Goal: Find specific page/section: Find specific page/section

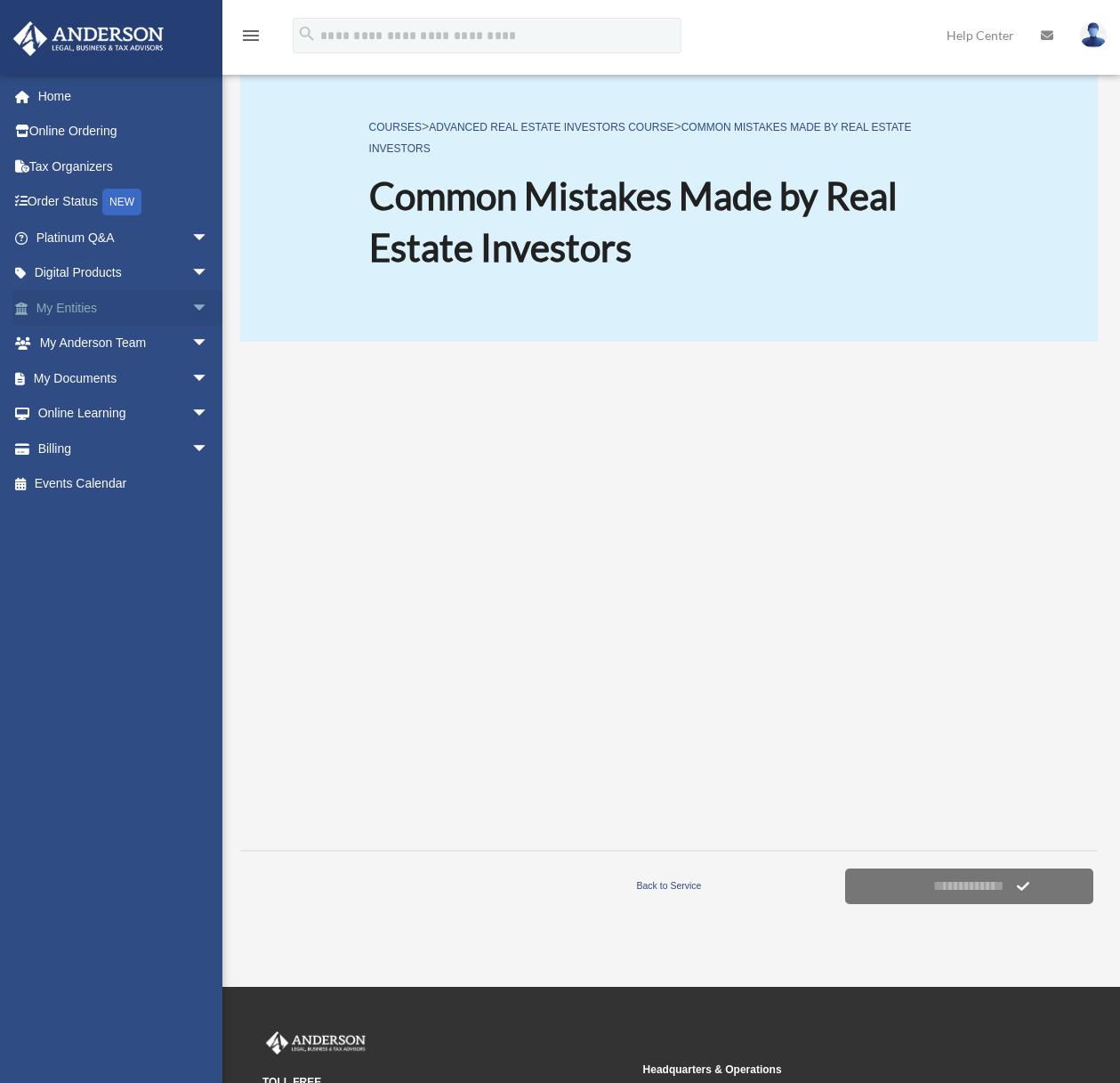
click at [191, 307] on span "arrow_drop_down" at bounding box center [209, 307] width 35 height 36
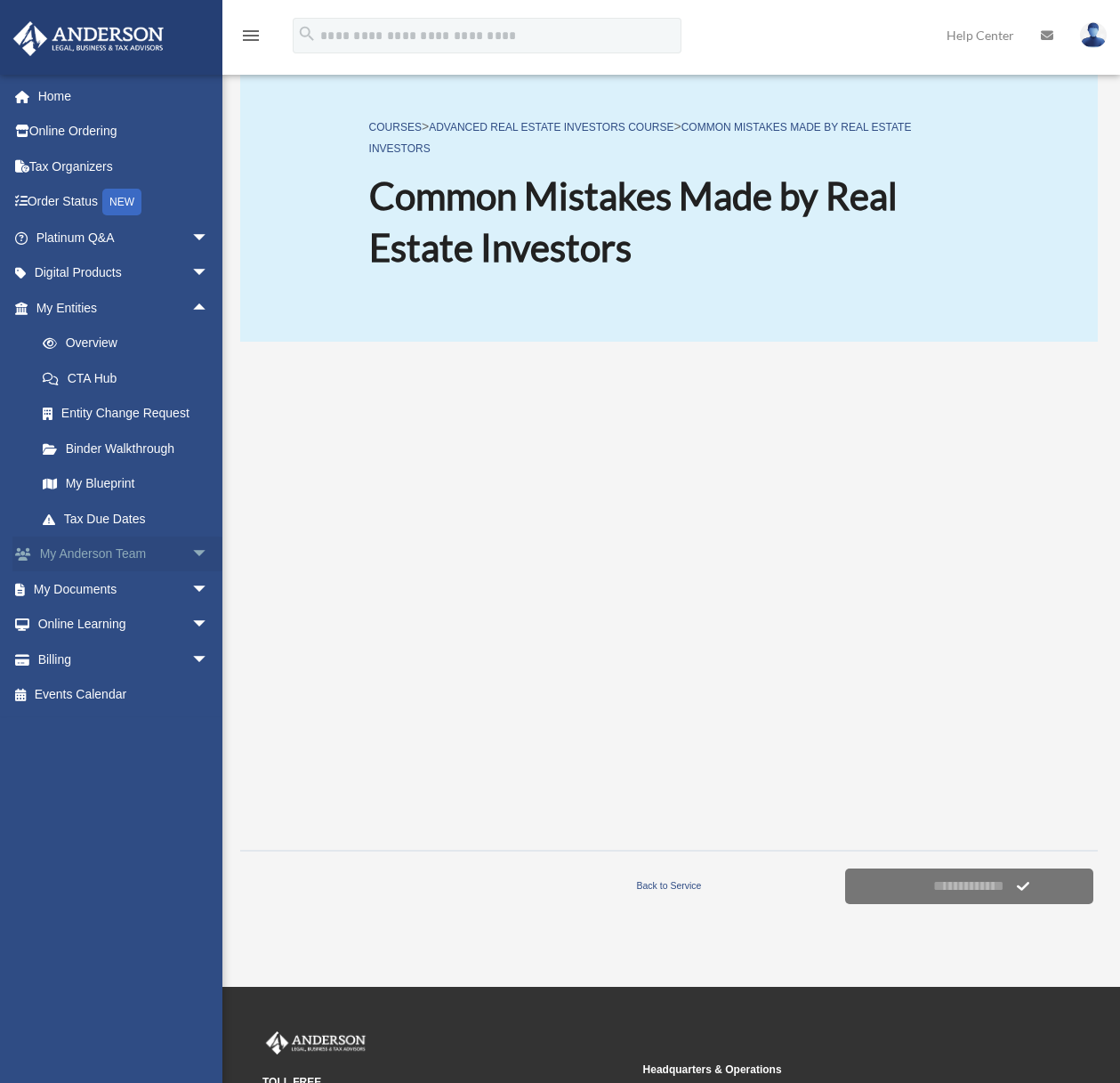
click at [191, 551] on span "arrow_drop_down" at bounding box center [209, 555] width 35 height 36
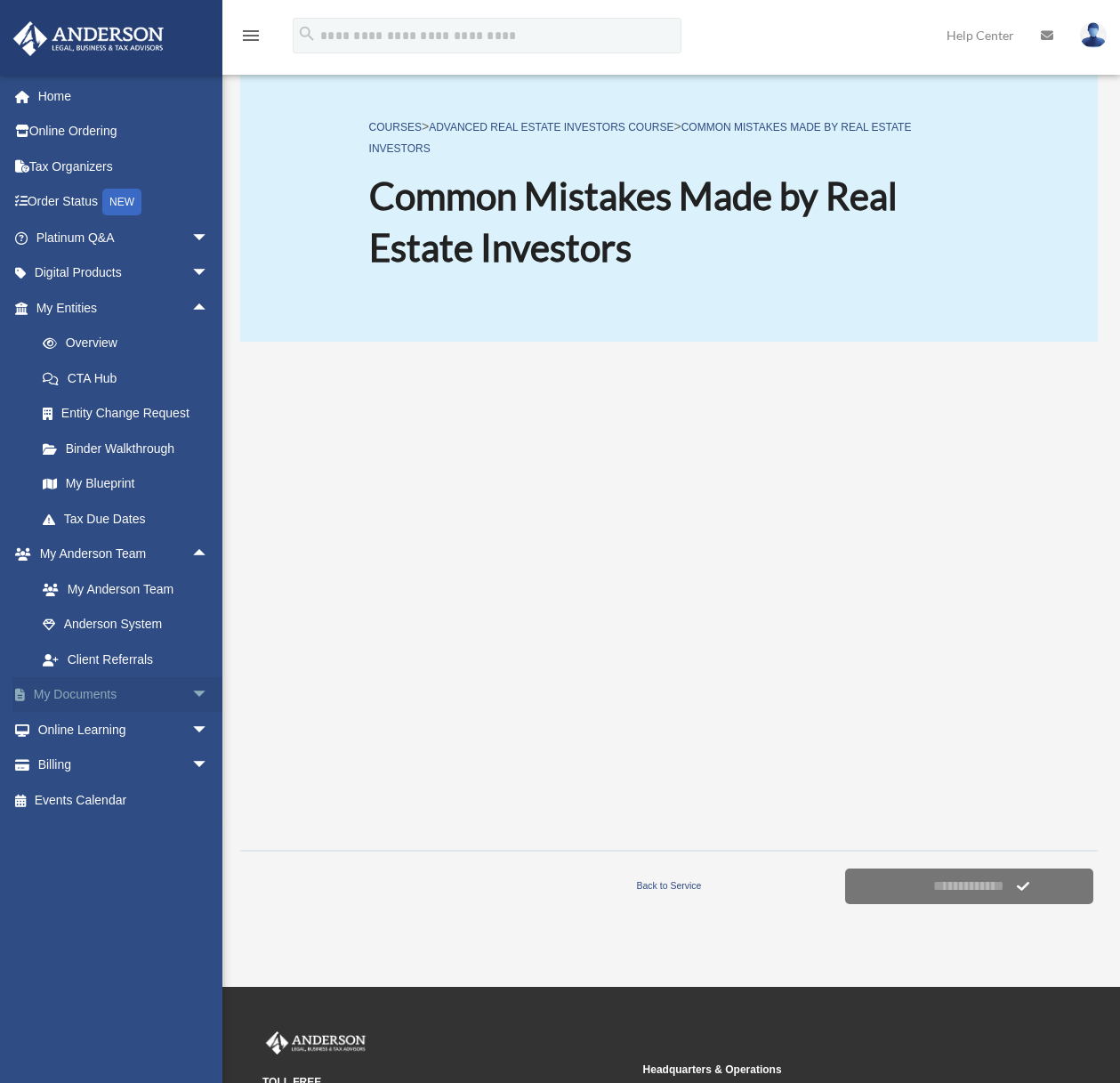
click at [191, 705] on span "arrow_drop_down" at bounding box center [209, 695] width 35 height 36
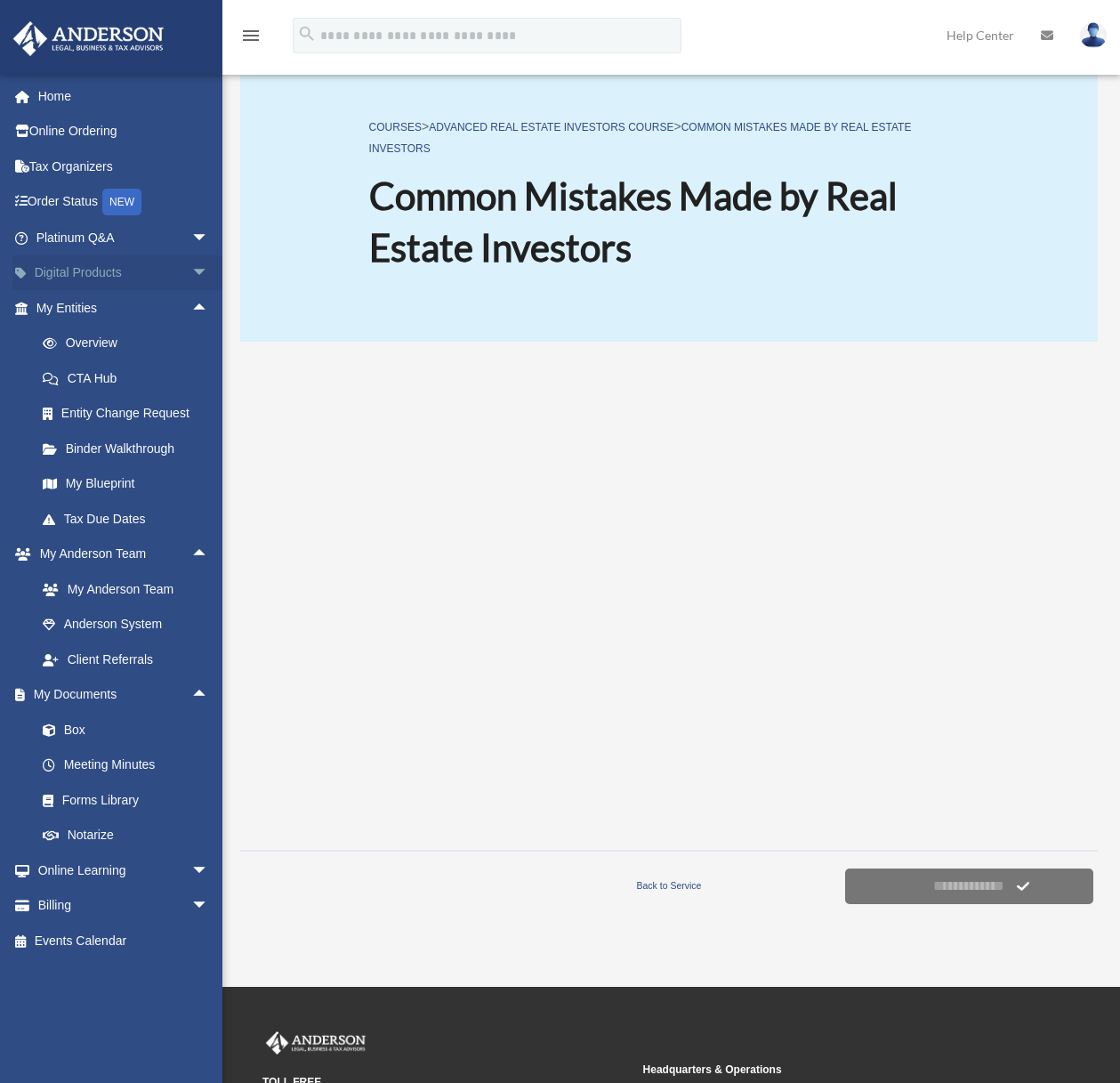
click at [191, 267] on span "arrow_drop_down" at bounding box center [209, 273] width 35 height 36
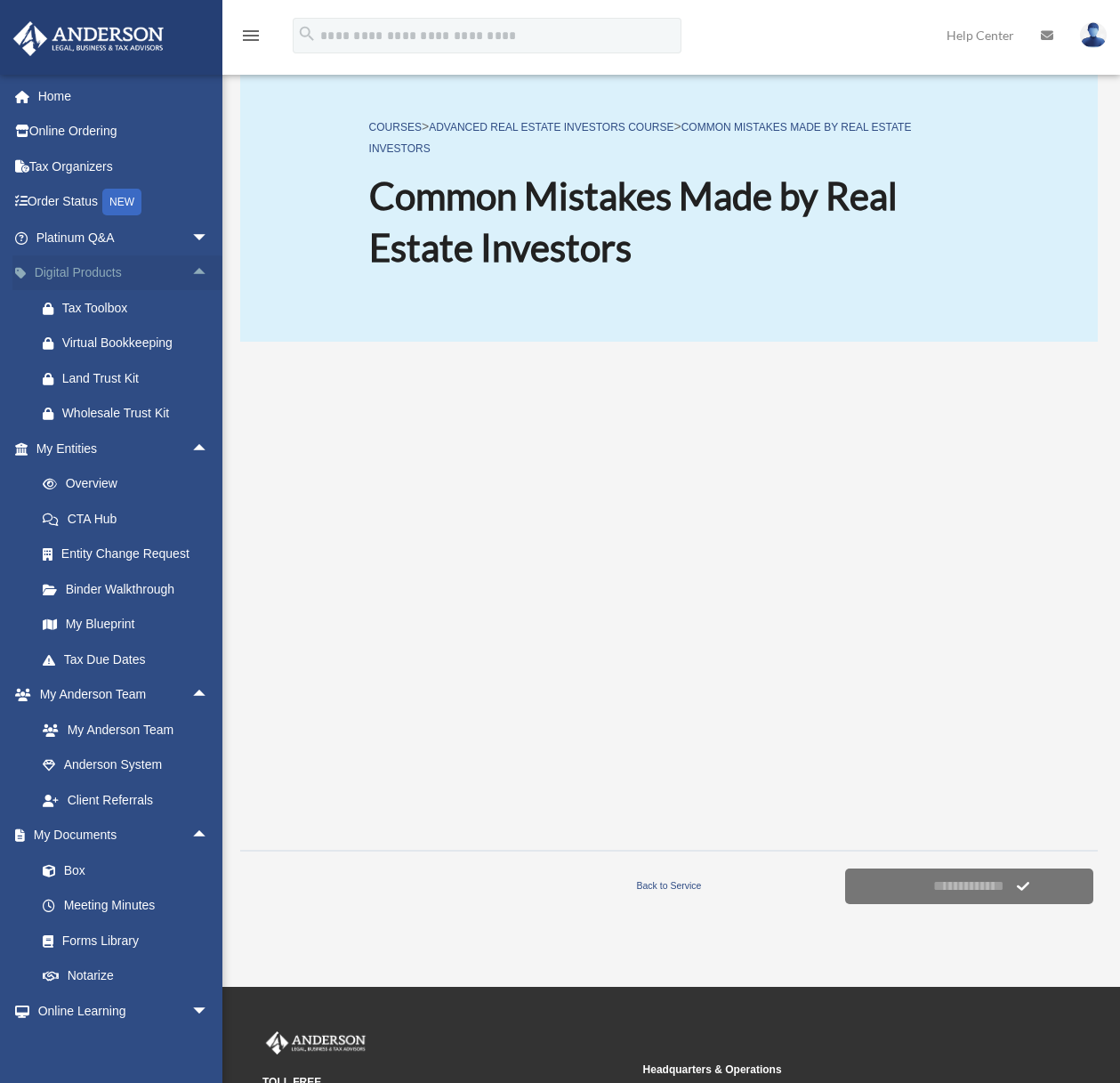
click at [191, 271] on span "arrow_drop_up" at bounding box center [209, 273] width 35 height 36
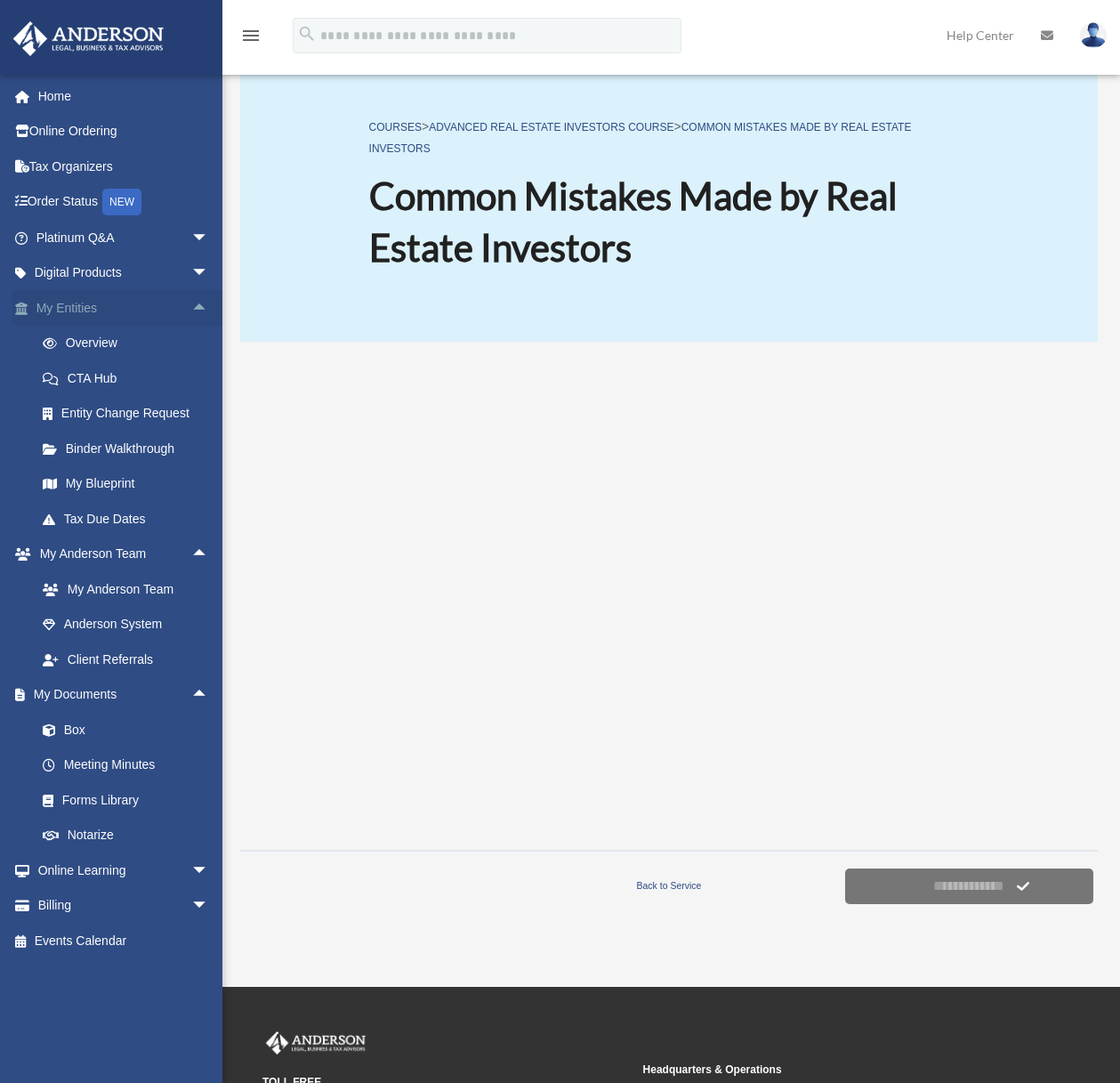
click at [199, 309] on span "arrow_drop_up" at bounding box center [209, 307] width 35 height 36
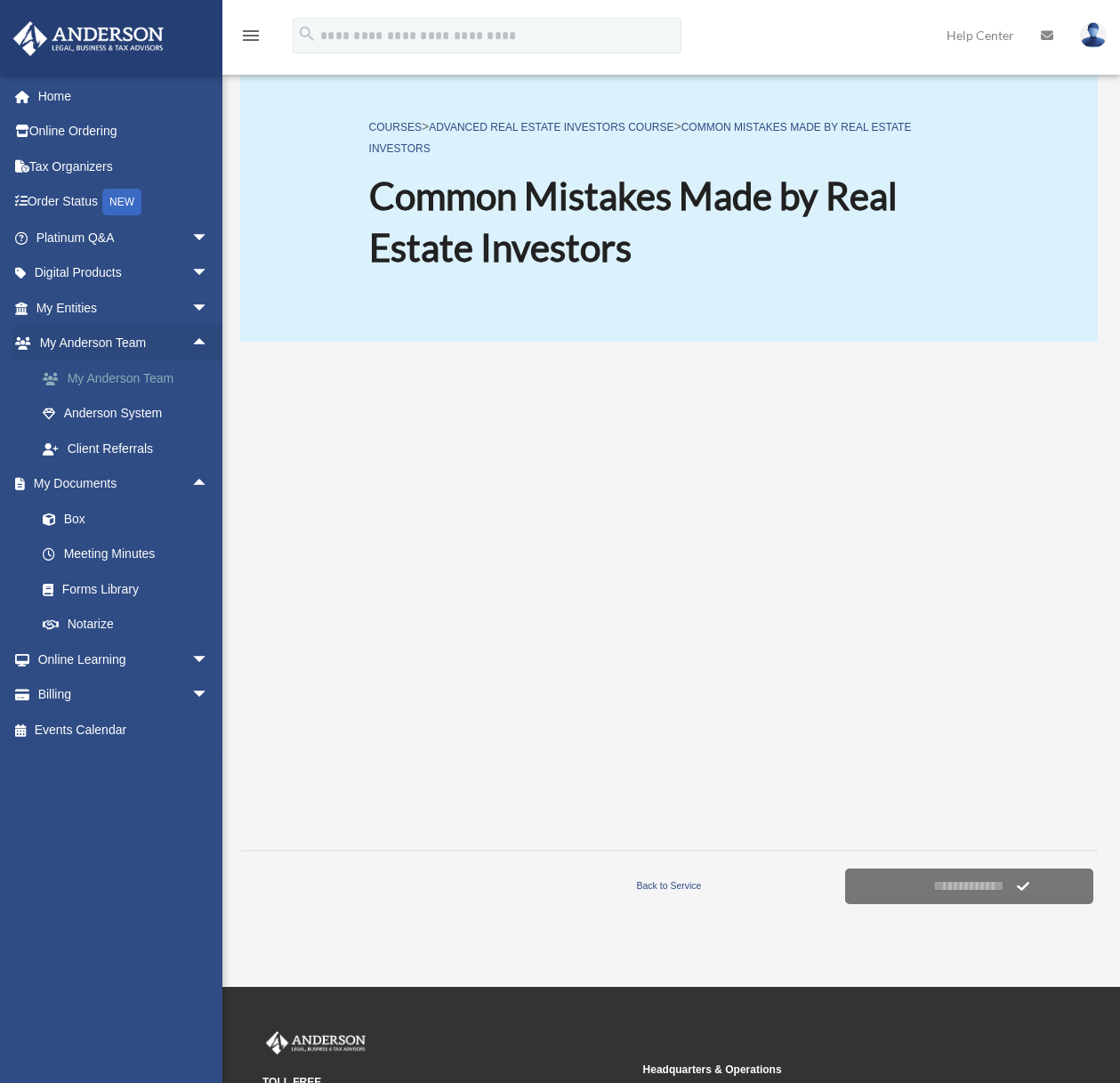
click at [140, 385] on link "My Anderson Team" at bounding box center [130, 378] width 211 height 35
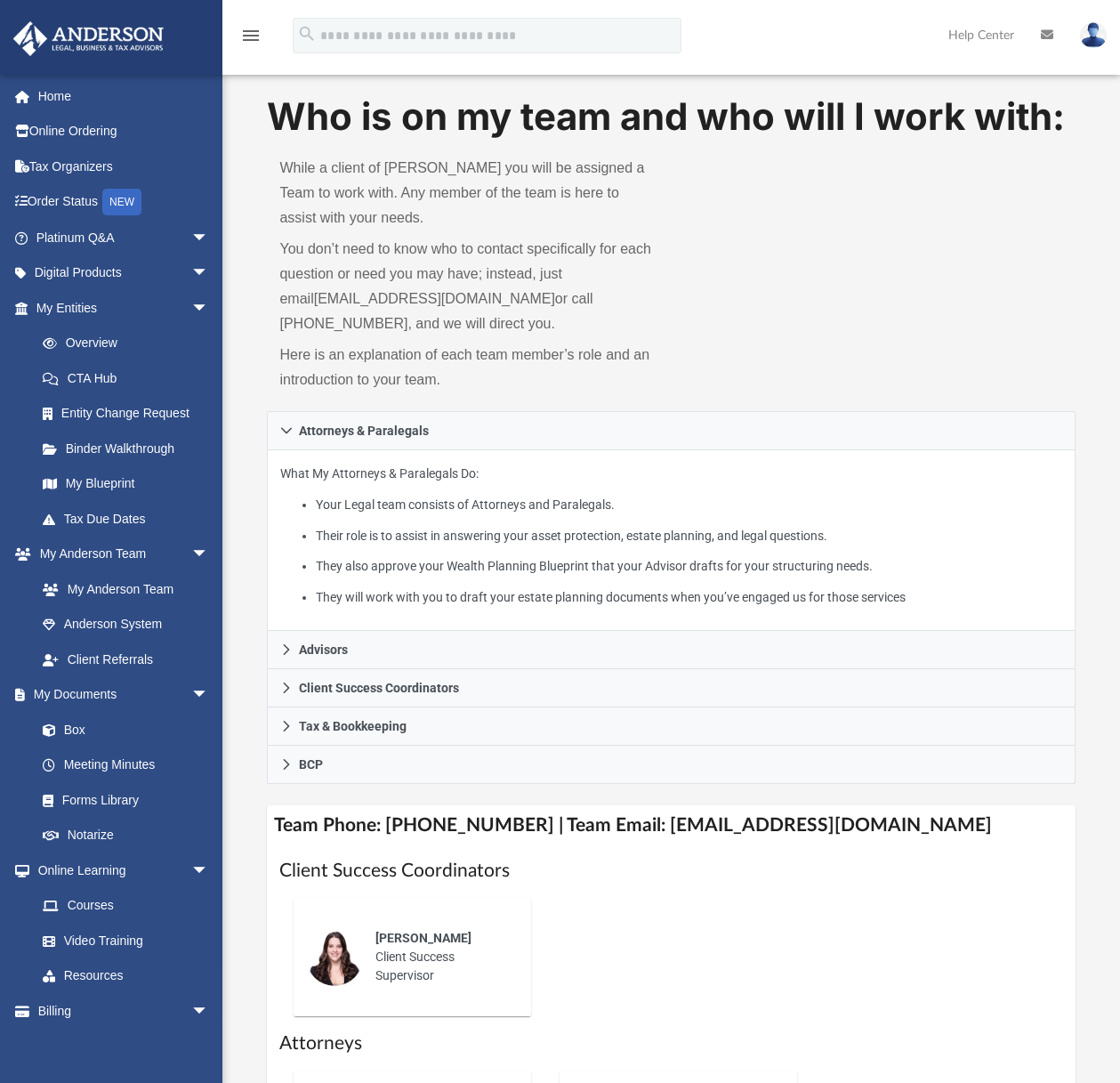
scroll to position [3, 0]
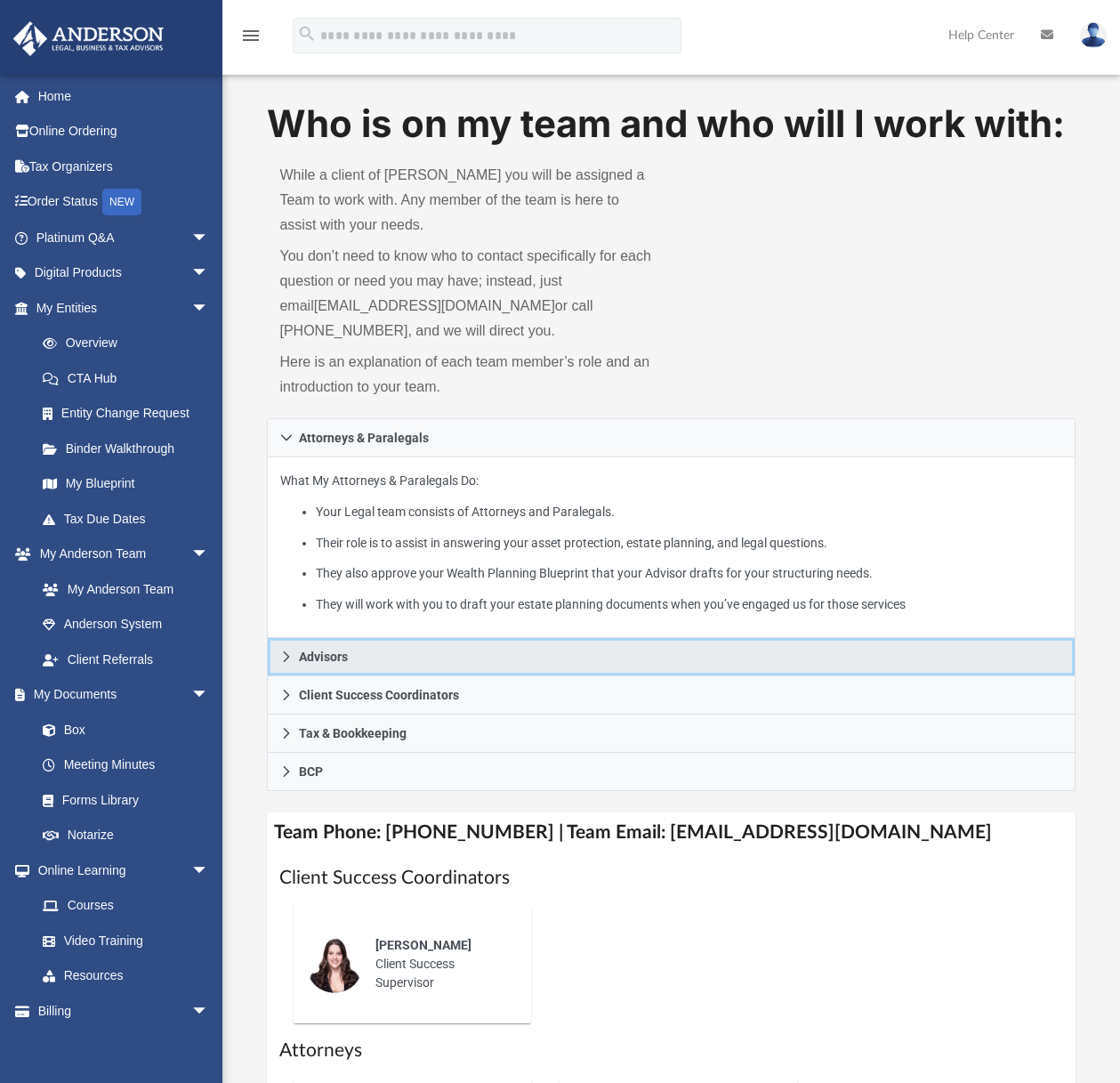
click at [293, 663] on link "Advisors" at bounding box center [671, 656] width 808 height 38
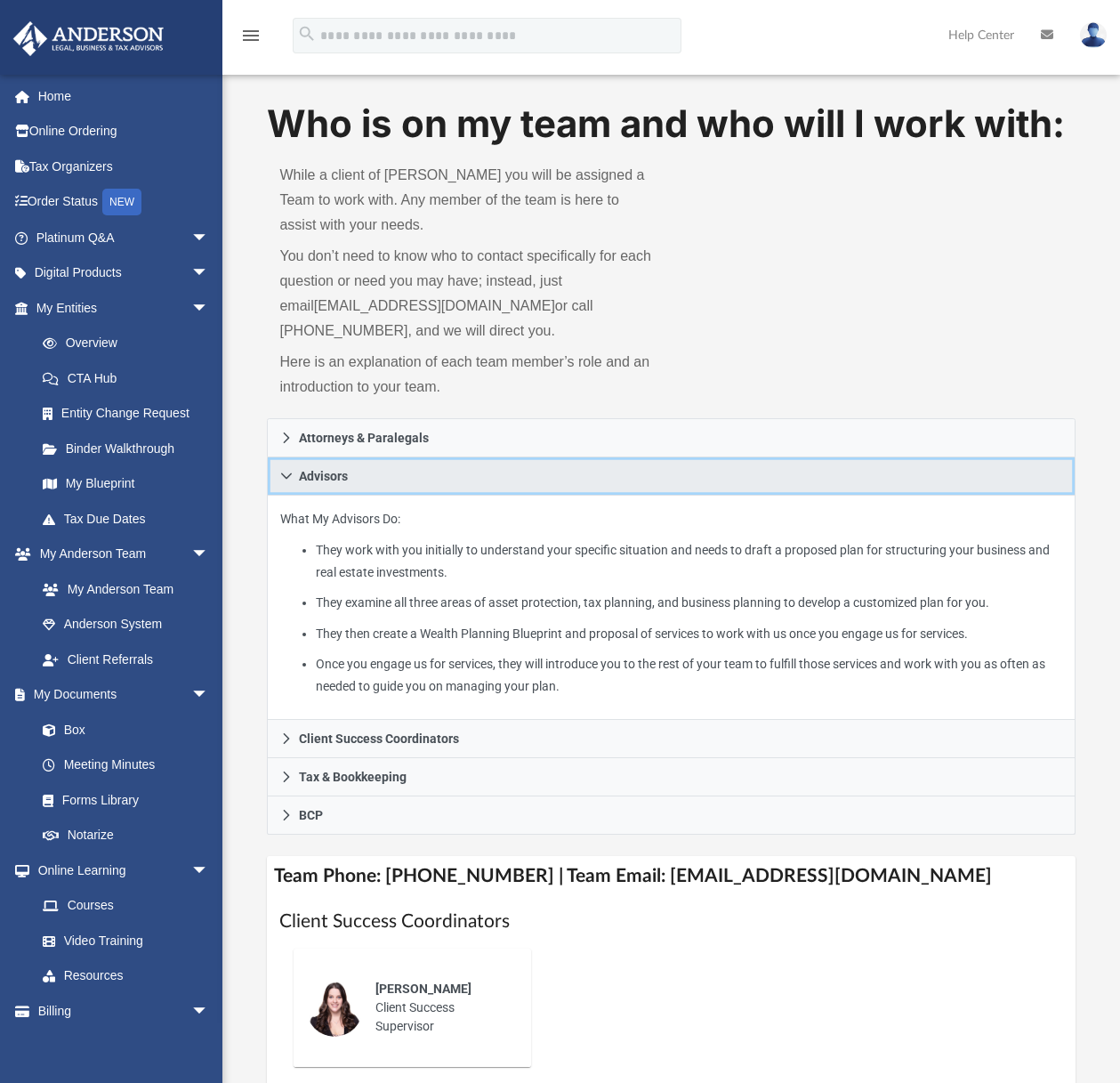
click at [280, 477] on link "Advisors" at bounding box center [671, 476] width 808 height 38
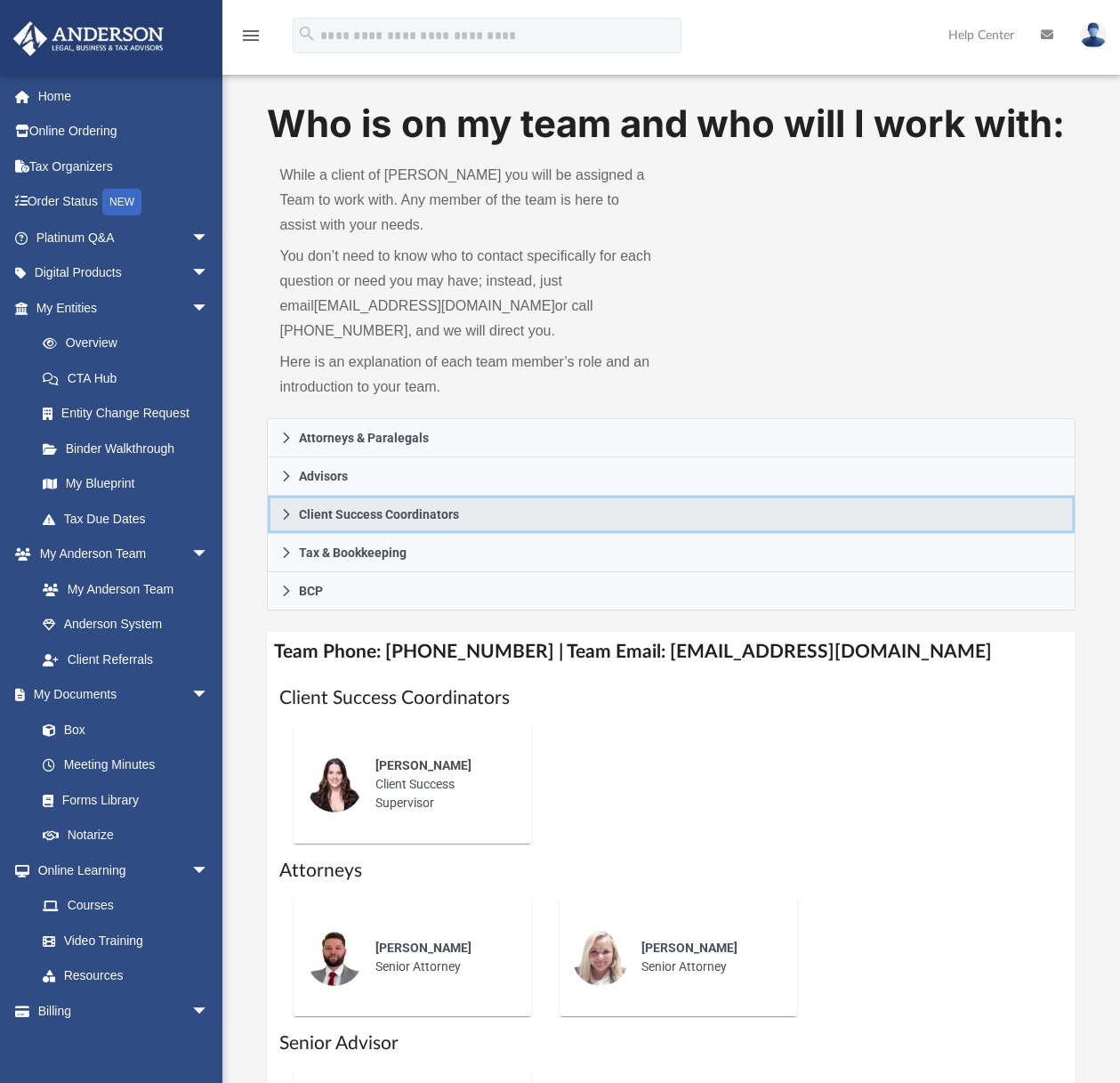
click at [280, 521] on link "Client Success Coordinators" at bounding box center [671, 514] width 808 height 38
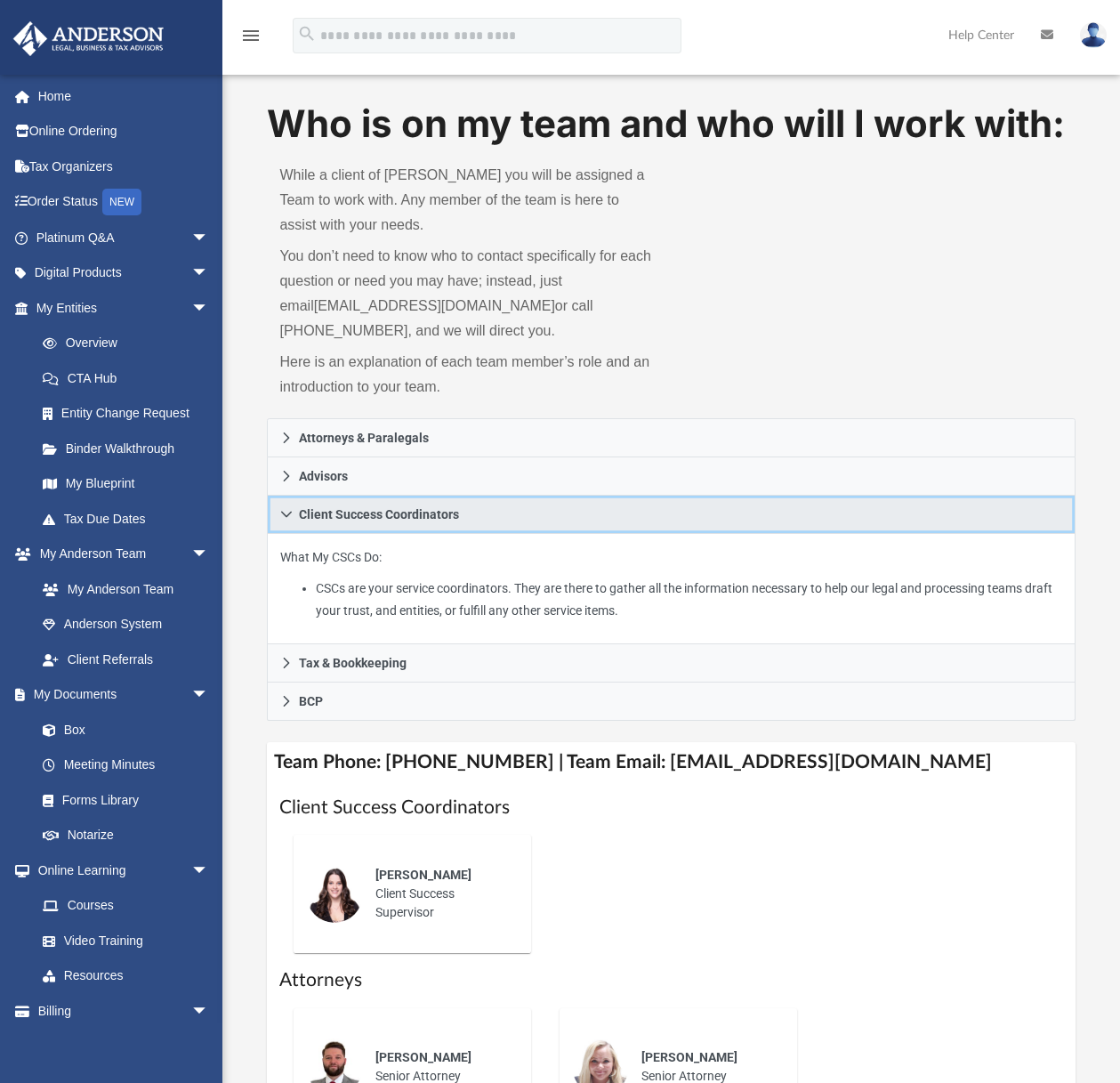
click at [286, 517] on icon at bounding box center [286, 514] width 13 height 13
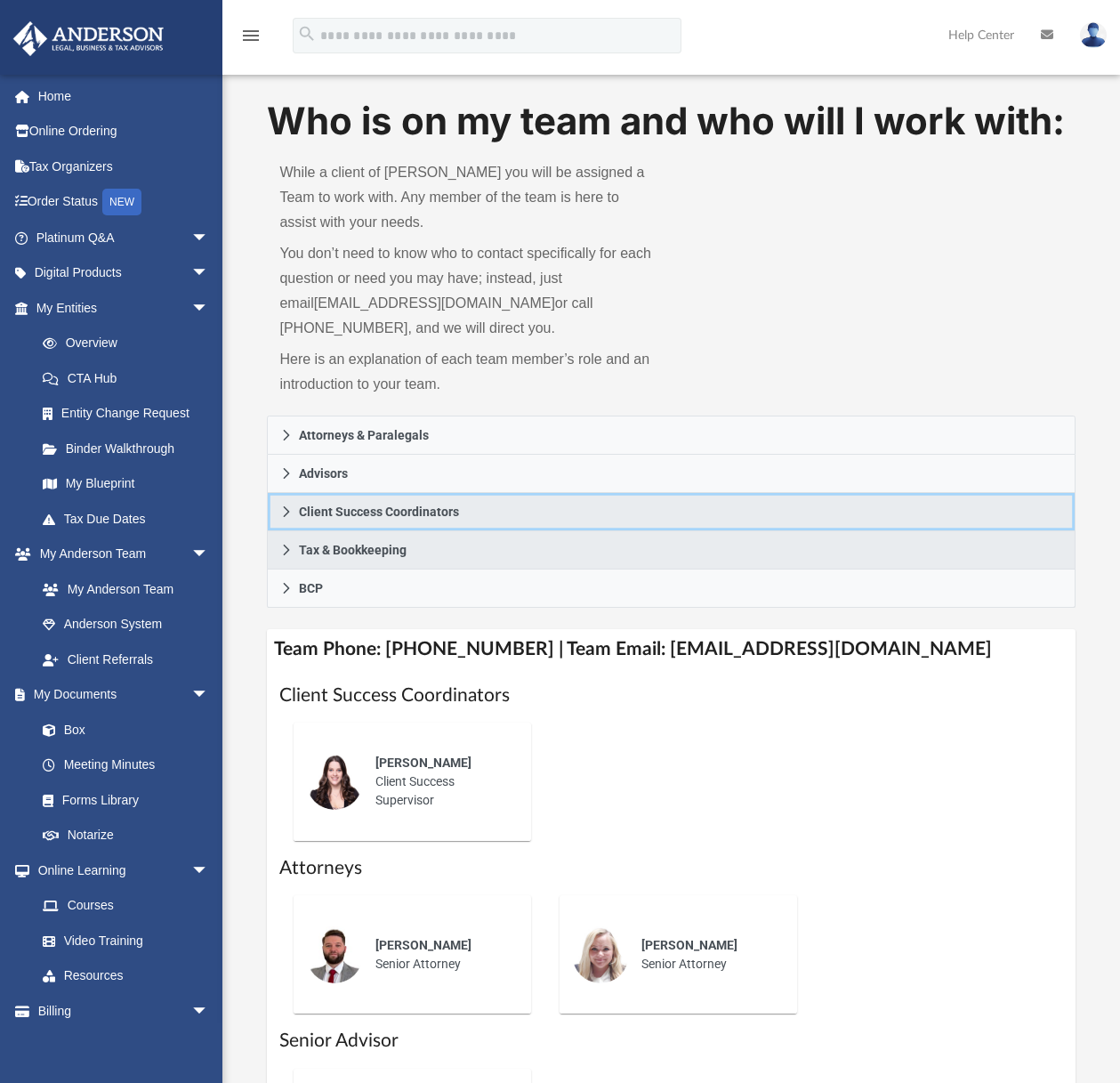
scroll to position [6, 0]
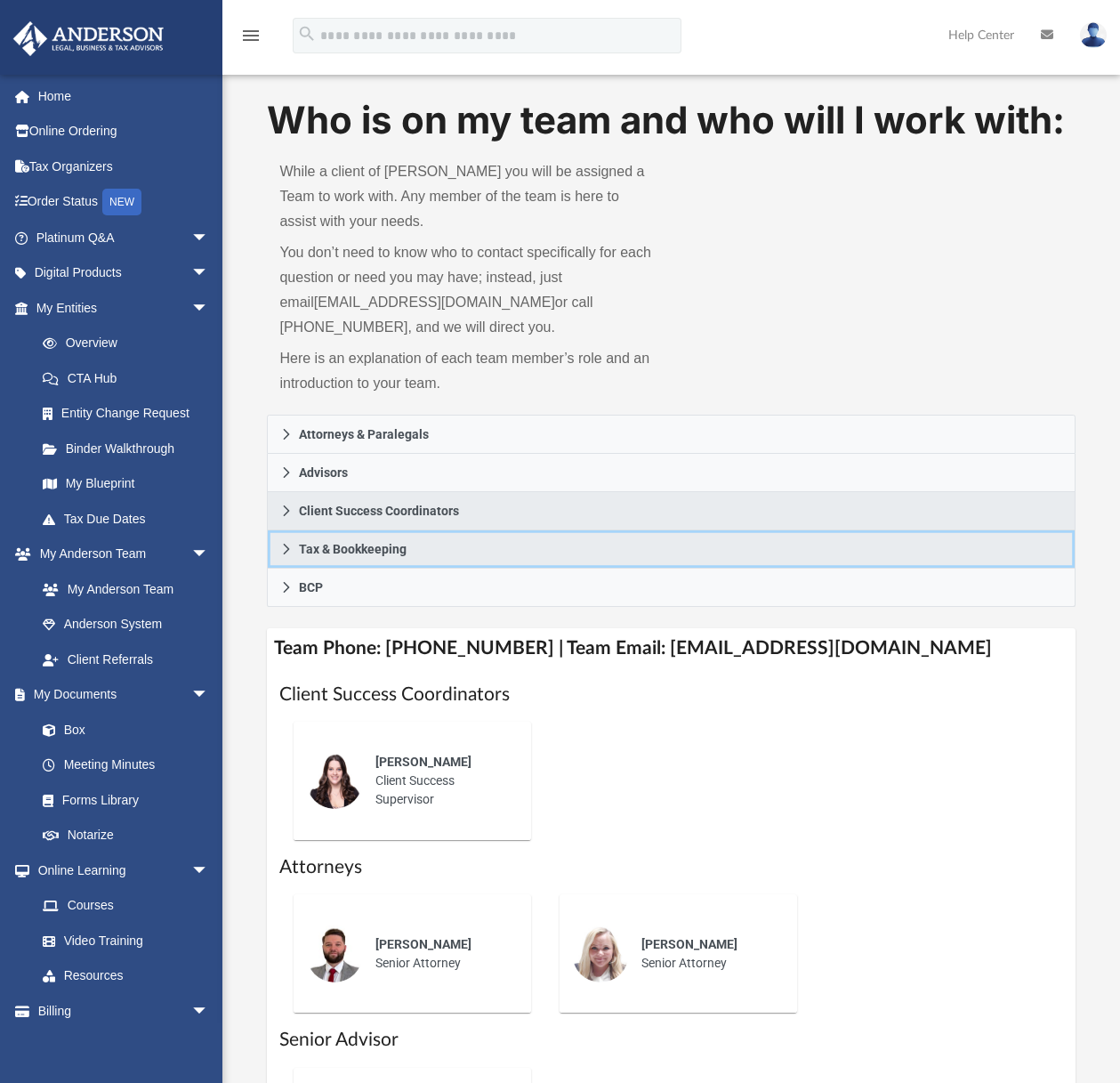
click at [288, 545] on icon at bounding box center [286, 549] width 13 height 13
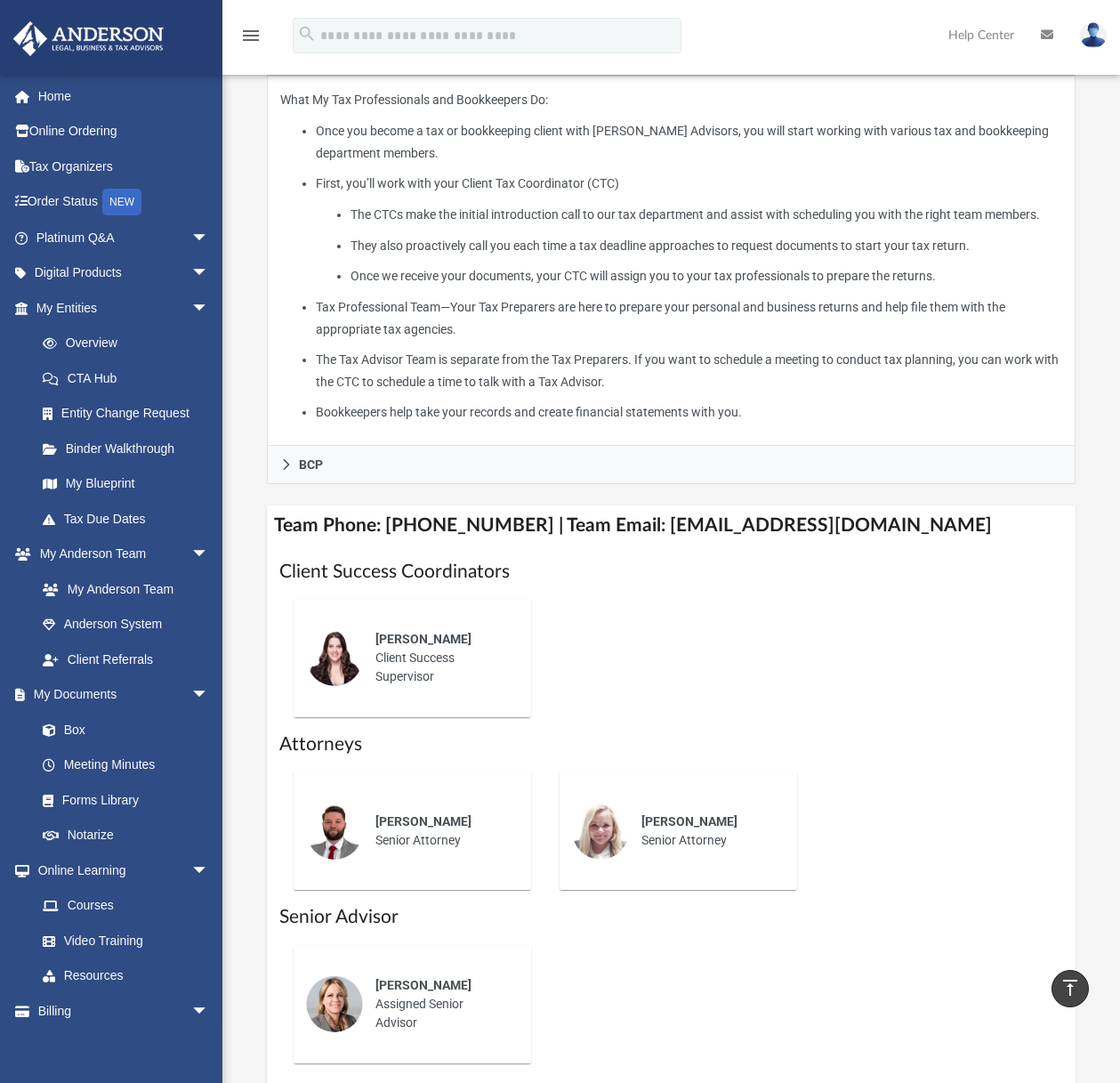
scroll to position [432, 0]
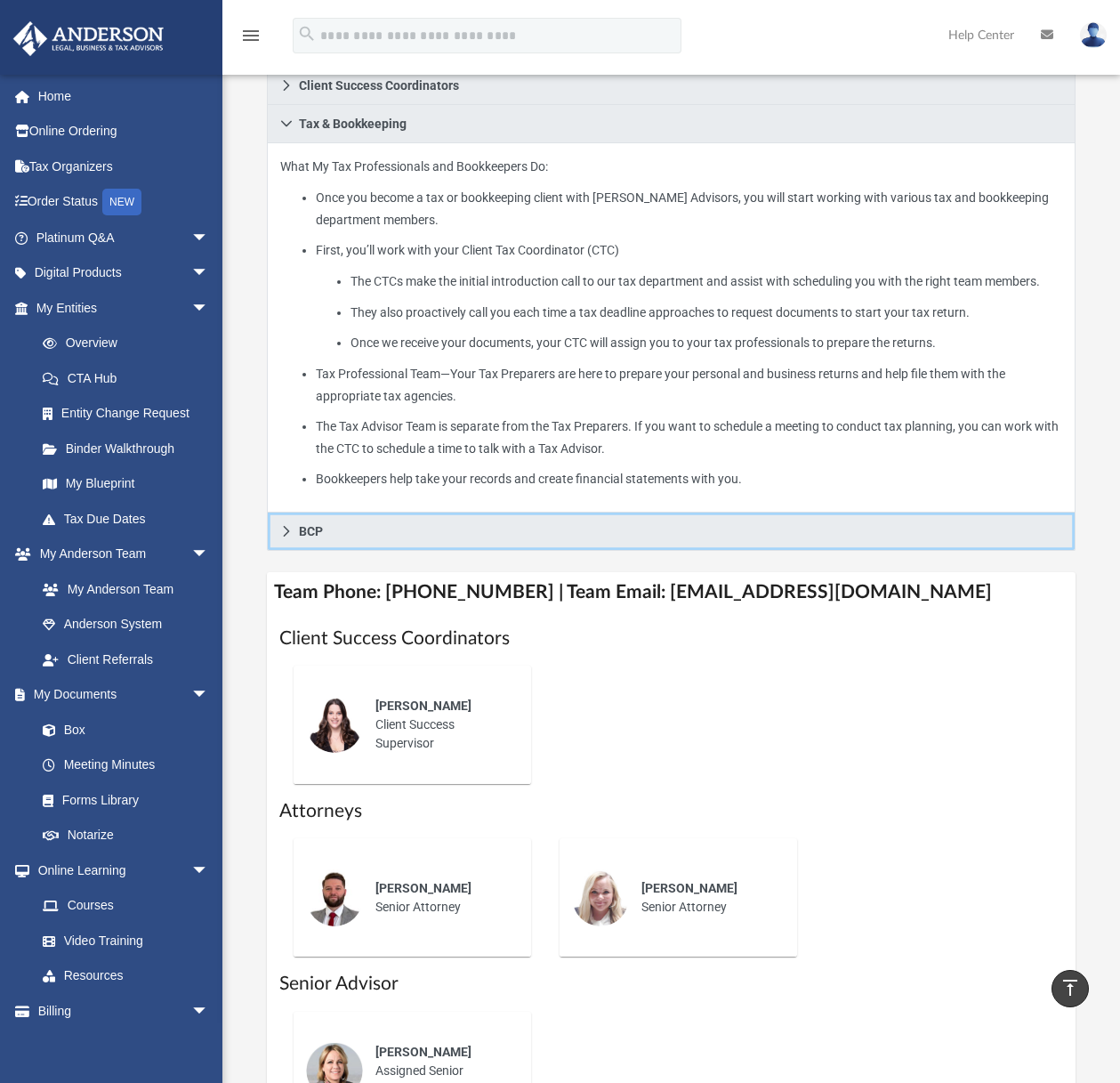
click at [287, 537] on icon at bounding box center [286, 531] width 13 height 13
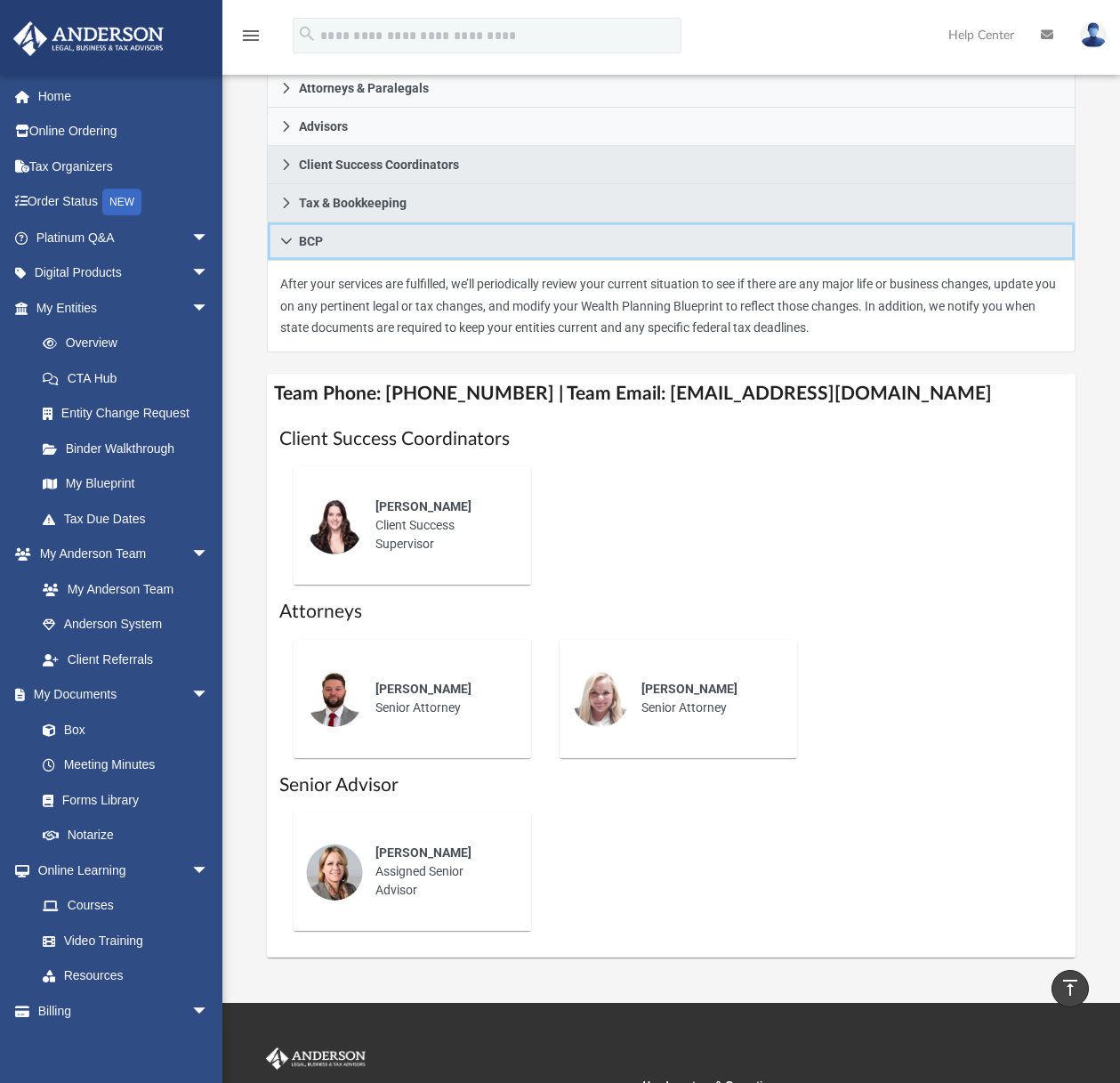
scroll to position [0, 0]
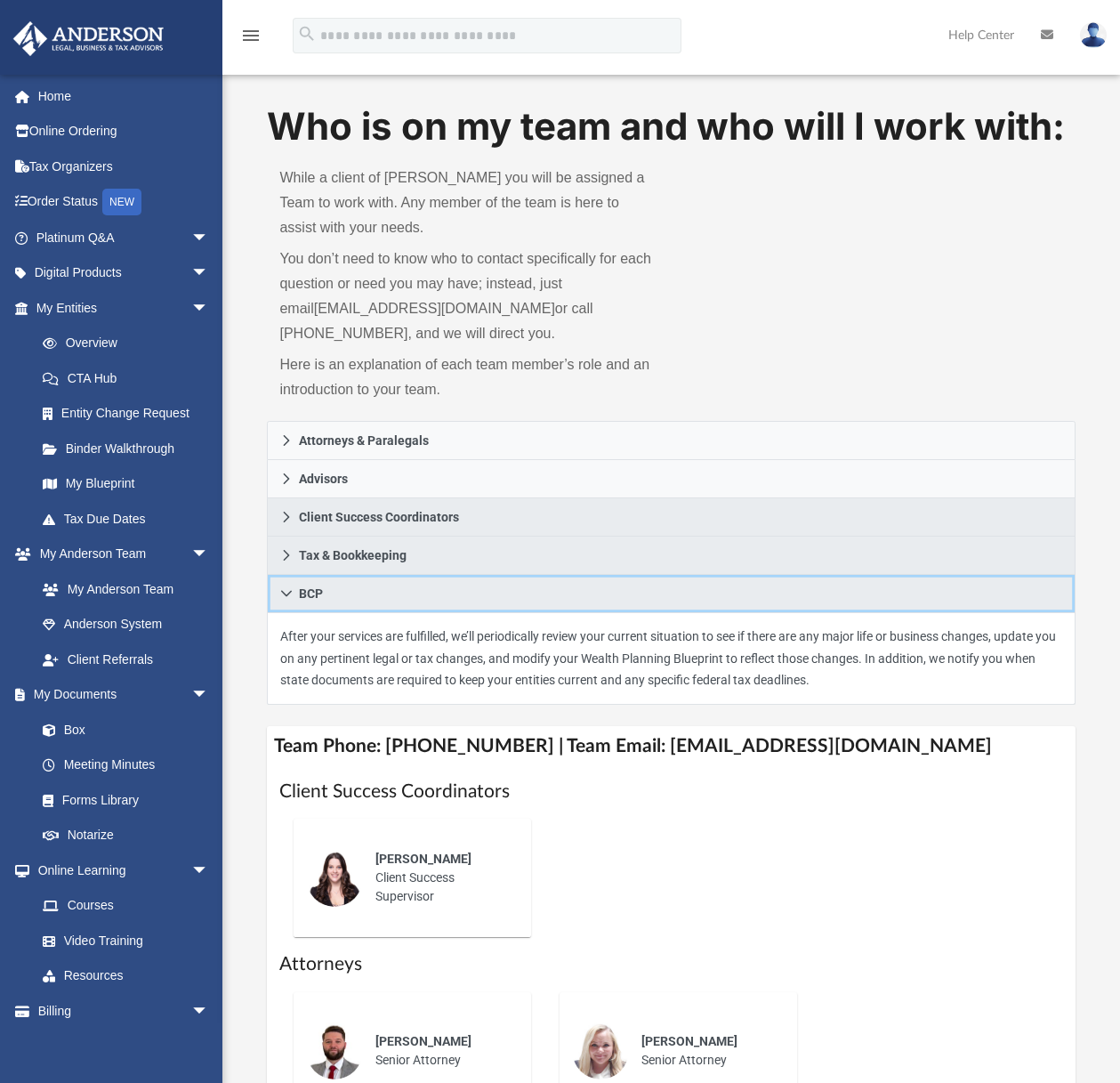
click at [285, 585] on link "BCP" at bounding box center [671, 593] width 808 height 38
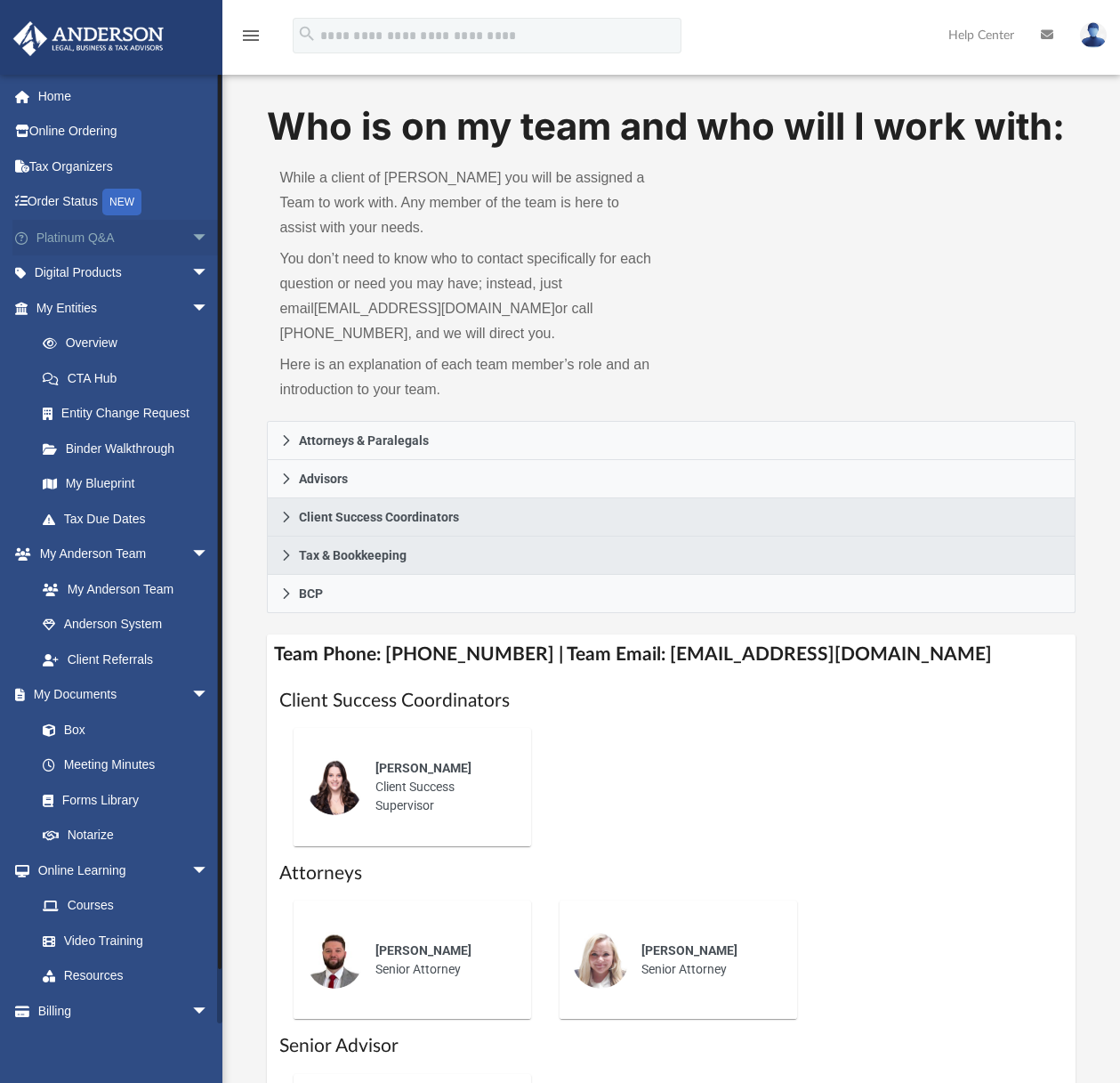
click at [191, 237] on span "arrow_drop_down" at bounding box center [209, 237] width 35 height 36
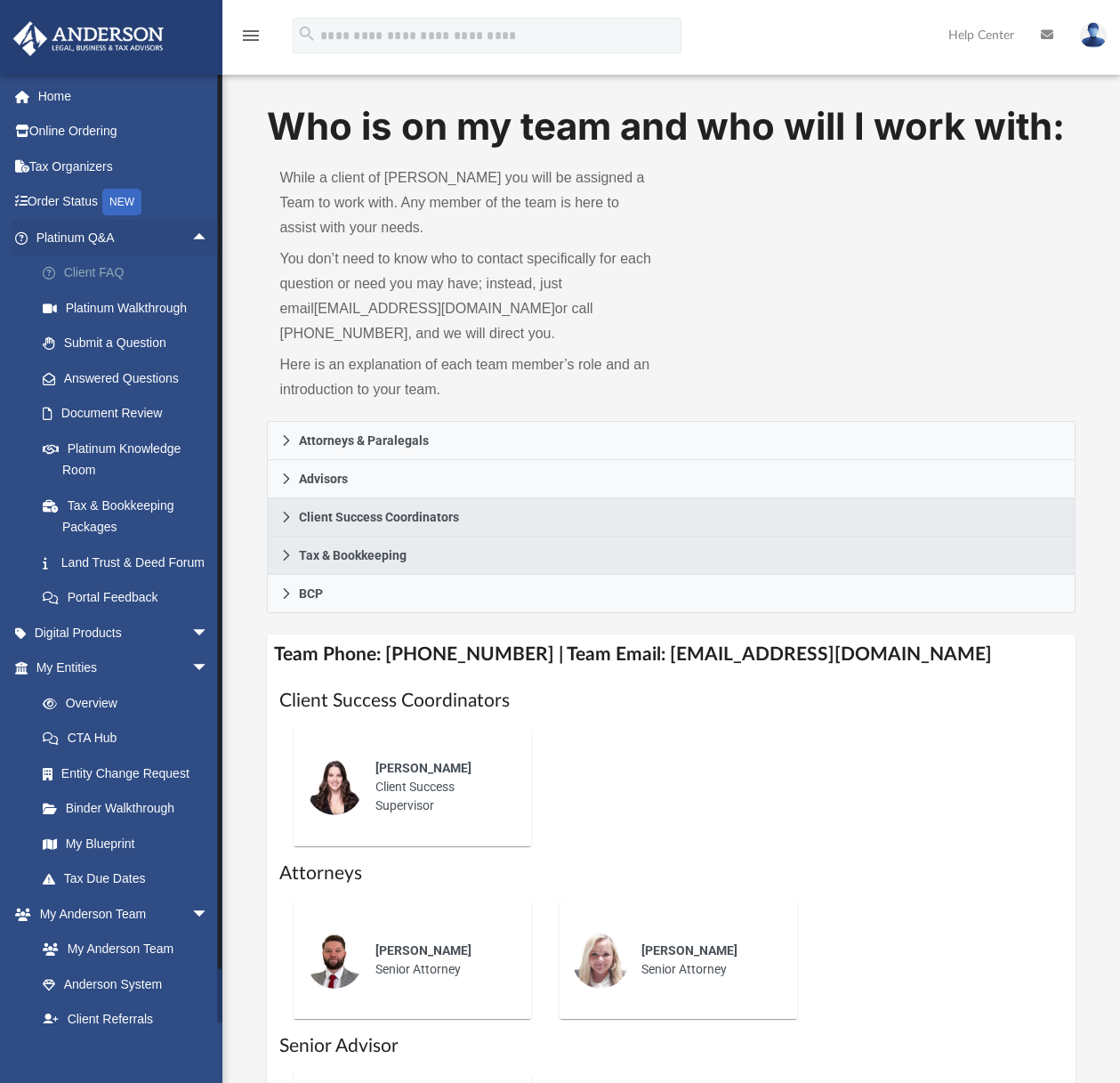
click at [109, 277] on link "Client FAQ" at bounding box center [130, 273] width 211 height 35
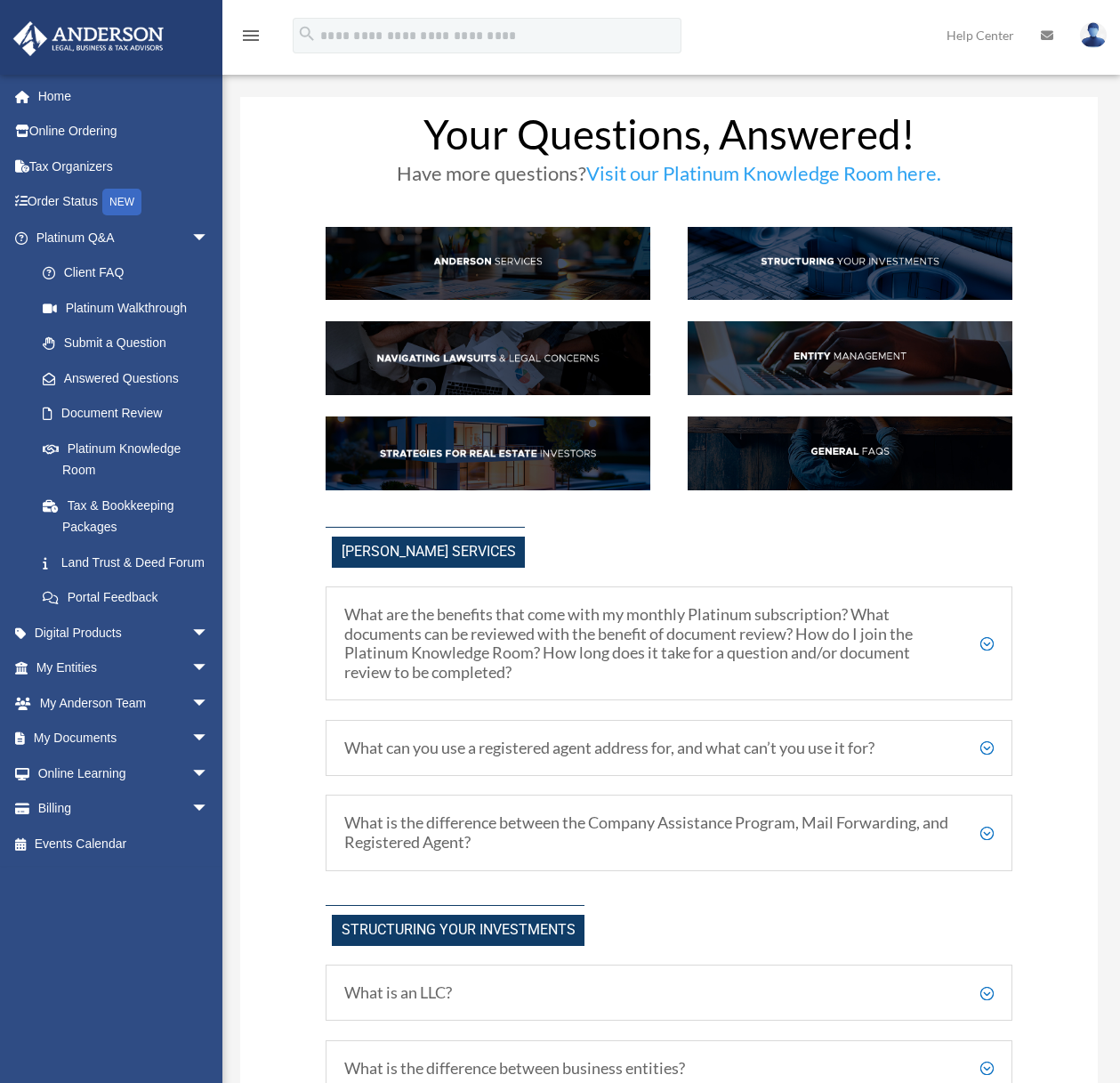
click at [980, 644] on h5 "What are the benefits that come with my monthly Platinum subscription? What doc…" at bounding box center [668, 643] width 648 height 77
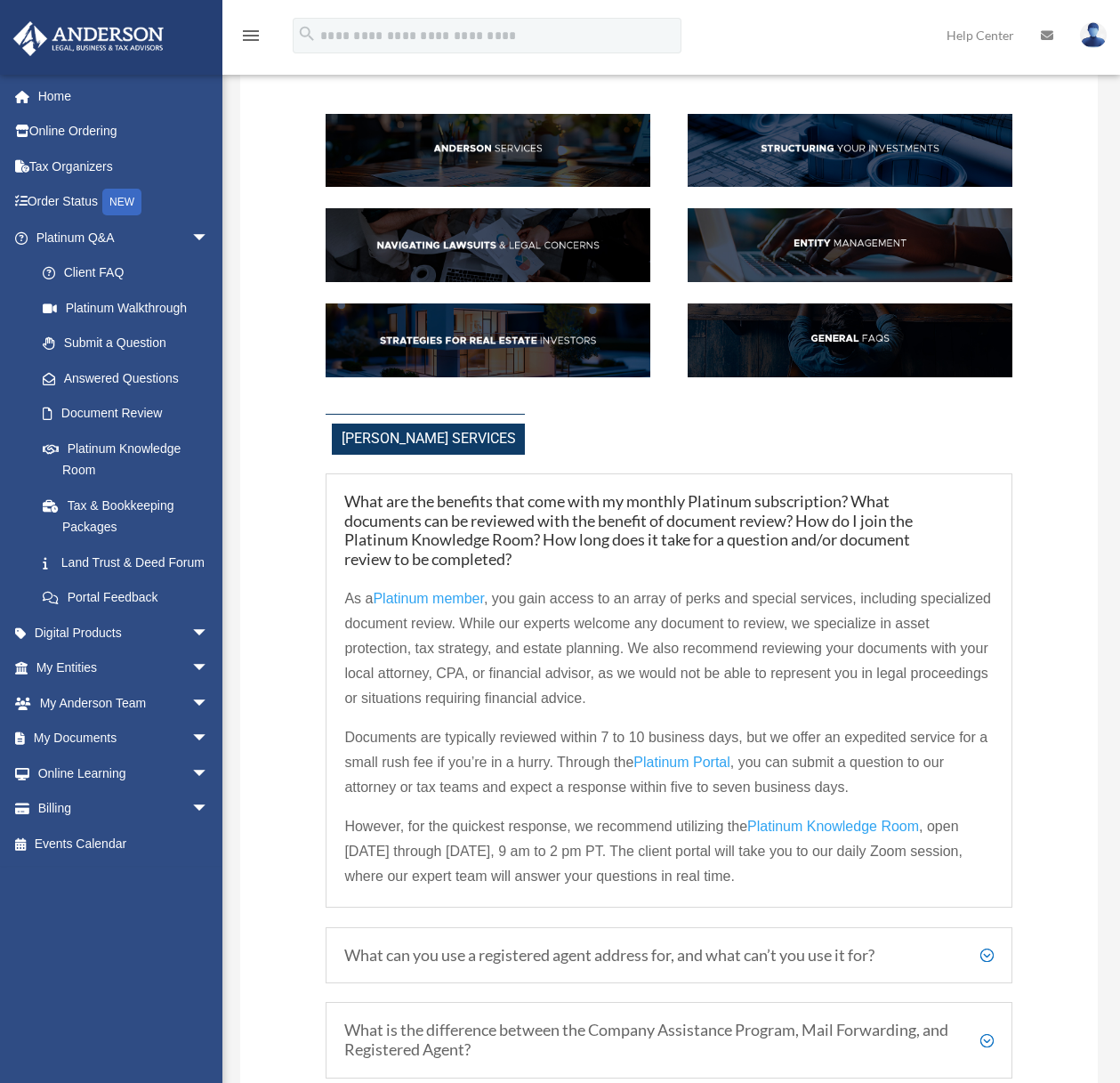
scroll to position [123, 0]
